Goal: Task Accomplishment & Management: Manage account settings

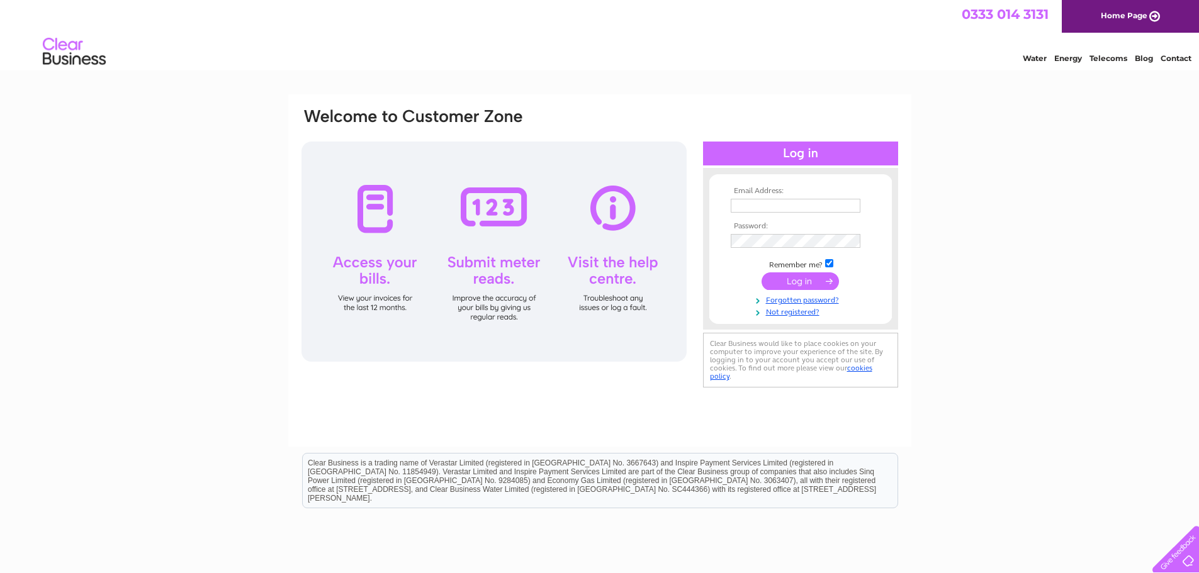
type input "sam@ttbmachines.org.uk"
click at [797, 281] on input "submit" at bounding box center [800, 282] width 77 height 18
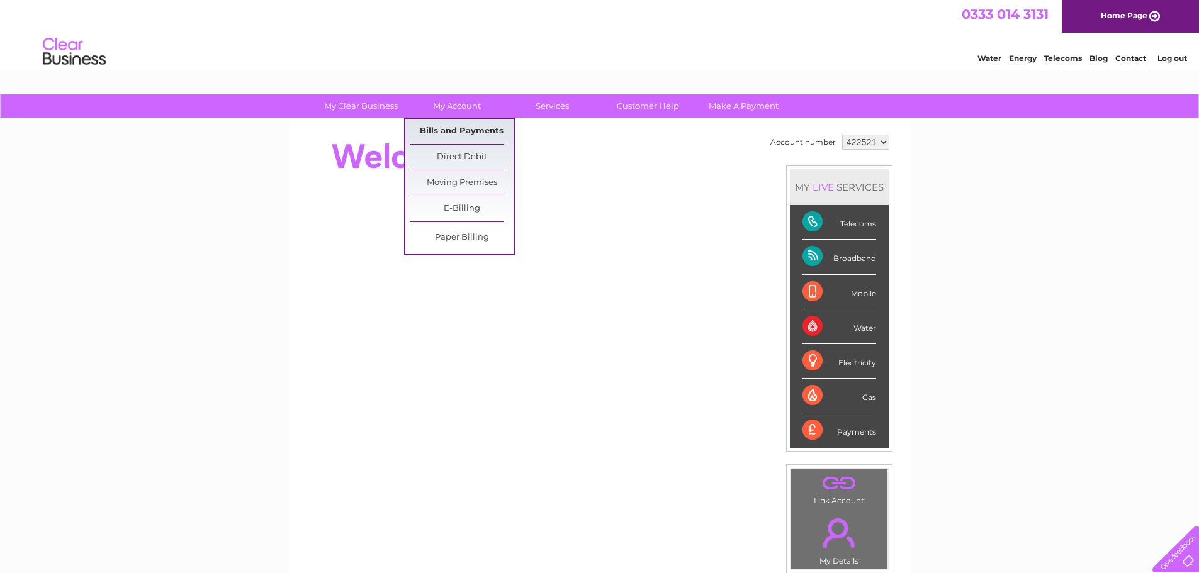
click at [447, 125] on link "Bills and Payments" at bounding box center [462, 131] width 104 height 25
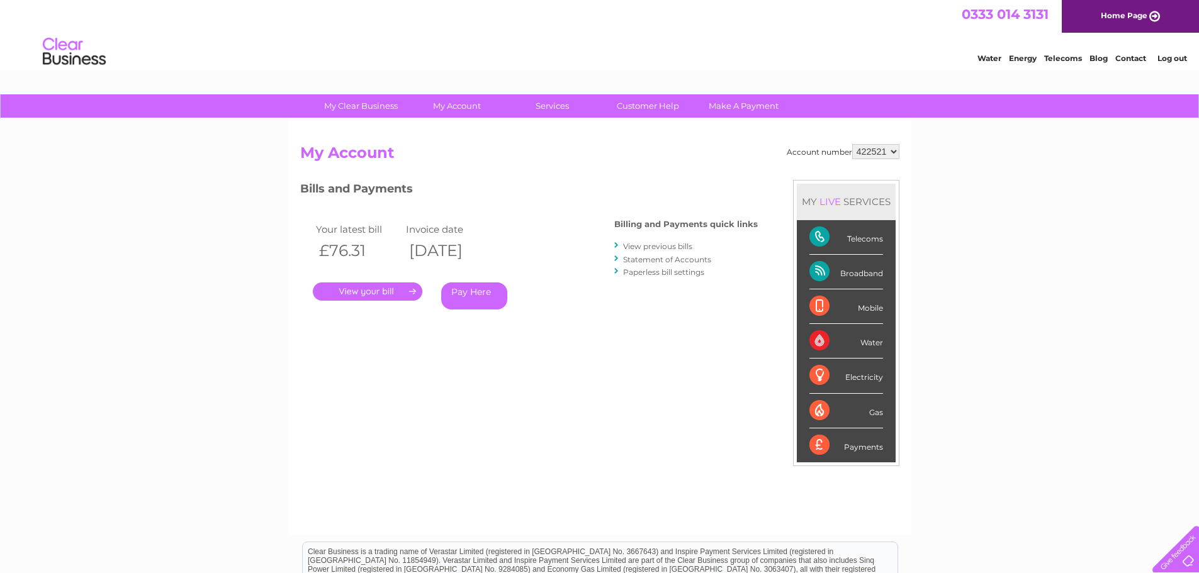
click at [359, 288] on link "." at bounding box center [368, 292] width 110 height 18
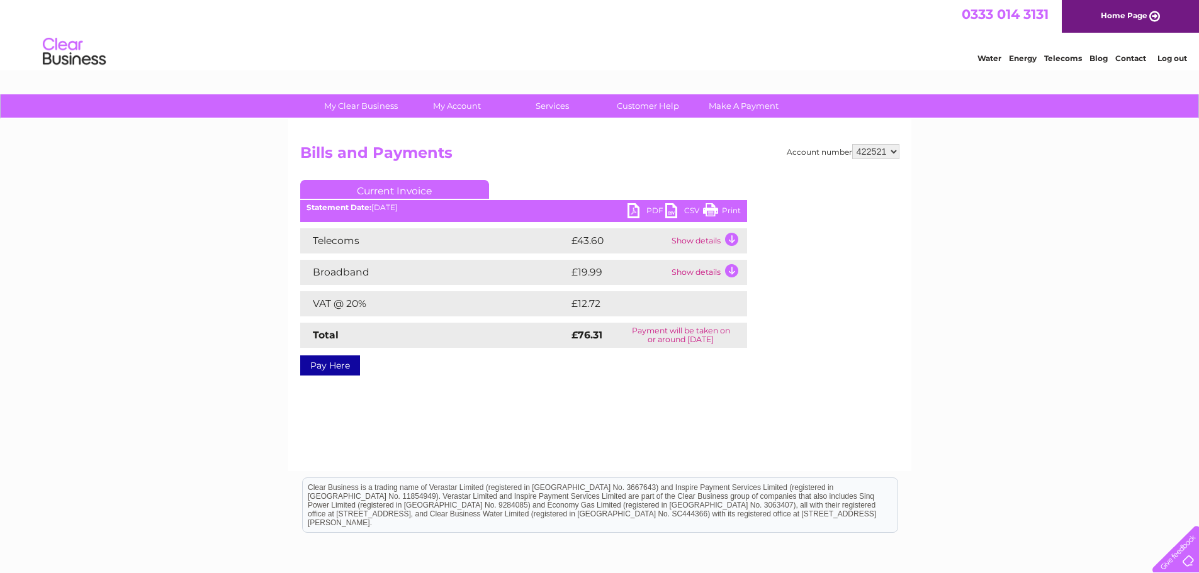
click at [651, 211] on link "PDF" at bounding box center [647, 212] width 38 height 18
click at [1170, 57] on link "Log out" at bounding box center [1173, 58] width 30 height 9
